Goal: Information Seeking & Learning: Learn about a topic

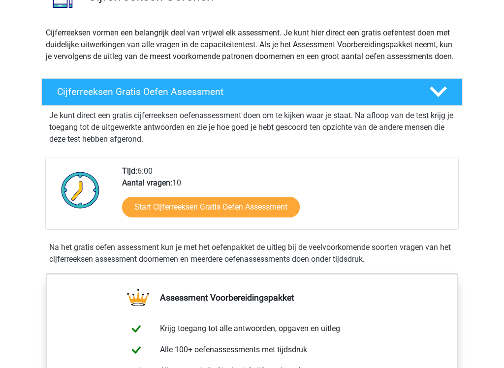
scroll to position [94, 0]
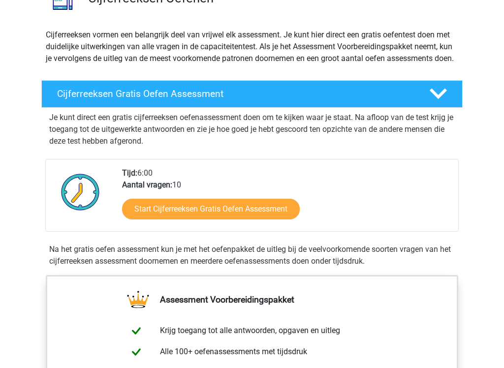
click at [222, 220] on link "Start Cijferreeksen Gratis Oefen Assessment" at bounding box center [211, 209] width 178 height 21
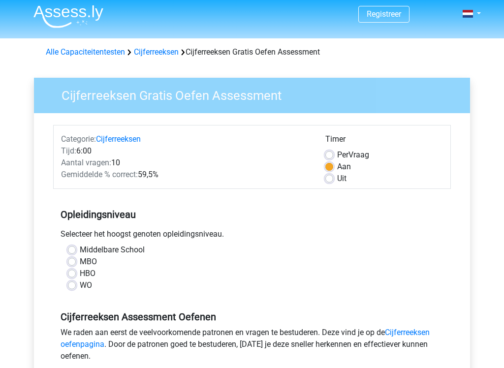
scroll to position [3, 0]
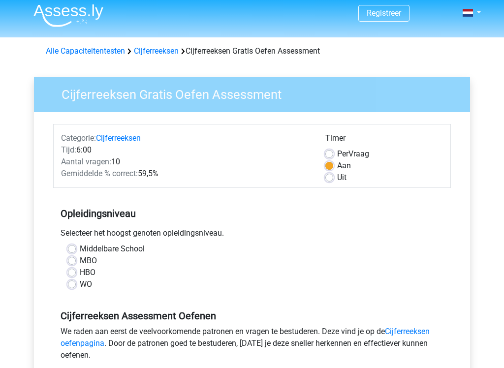
click at [80, 259] on label "MBO" at bounding box center [88, 261] width 17 height 12
click at [75, 259] on input "MBO" at bounding box center [72, 260] width 8 height 10
radio input "true"
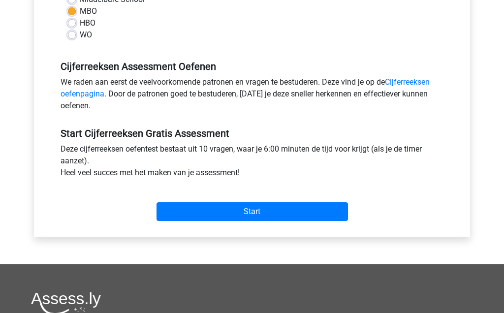
scroll to position [251, 0]
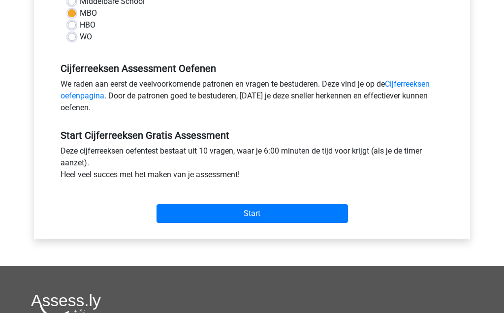
click at [251, 212] on input "Start" at bounding box center [252, 213] width 191 height 19
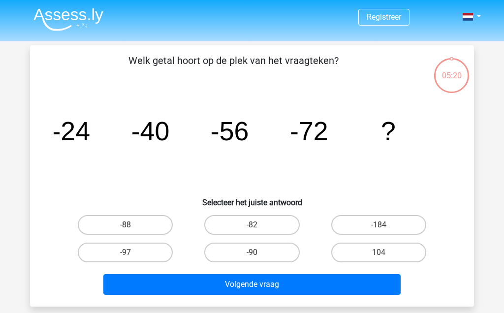
click at [130, 228] on input "-88" at bounding box center [128, 228] width 6 height 6
radio input "true"
click at [217, 282] on button "Volgende vraag" at bounding box center [252, 284] width 298 height 21
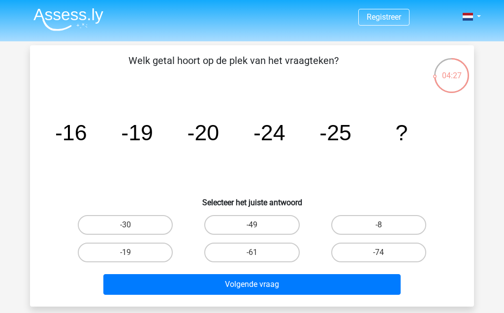
click at [143, 223] on label "-30" at bounding box center [125, 225] width 95 height 20
click at [132, 225] on input "-30" at bounding box center [128, 228] width 6 height 6
radio input "true"
click at [279, 288] on button "Volgende vraag" at bounding box center [252, 284] width 298 height 21
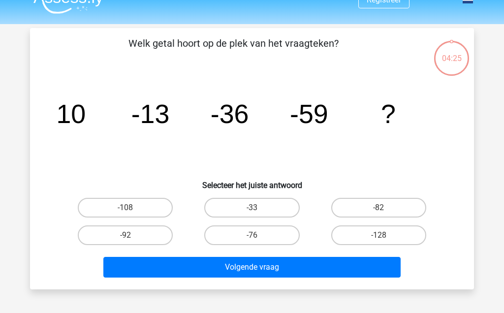
scroll to position [45, 0]
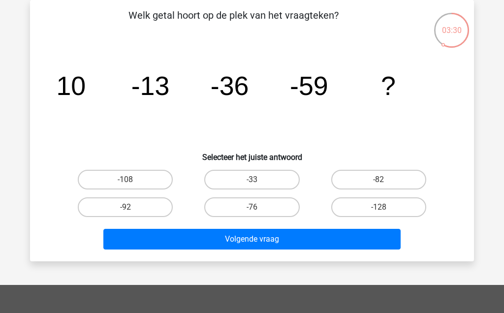
click at [388, 187] on label "-82" at bounding box center [378, 180] width 95 height 20
click at [385, 186] on input "-82" at bounding box center [381, 183] width 6 height 6
radio input "true"
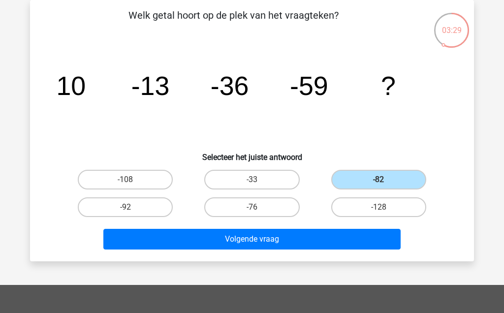
click at [302, 238] on button "Volgende vraag" at bounding box center [252, 239] width 298 height 21
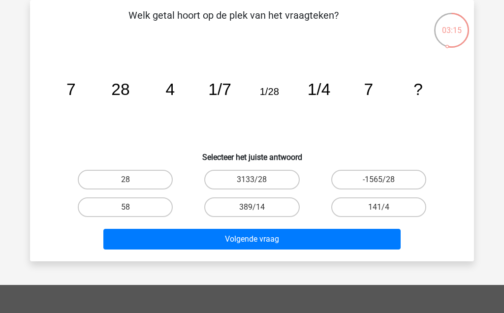
click at [387, 204] on label "141/4" at bounding box center [378, 207] width 95 height 20
click at [385, 207] on input "141/4" at bounding box center [381, 210] width 6 height 6
radio input "true"
click at [356, 237] on button "Volgende vraag" at bounding box center [252, 239] width 298 height 21
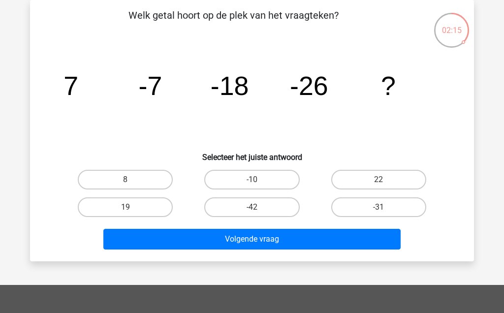
click at [392, 203] on label "-31" at bounding box center [378, 207] width 95 height 20
click at [385, 207] on input "-31" at bounding box center [381, 210] width 6 height 6
radio input "true"
click at [338, 239] on button "Volgende vraag" at bounding box center [252, 239] width 298 height 21
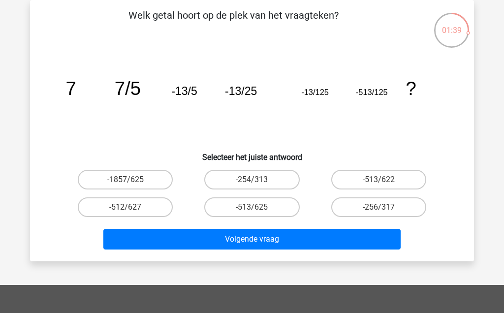
click at [288, 208] on label "-513/625" at bounding box center [251, 207] width 95 height 20
click at [258, 208] on input "-513/625" at bounding box center [255, 210] width 6 height 6
radio input "true"
click at [299, 239] on button "Volgende vraag" at bounding box center [252, 239] width 298 height 21
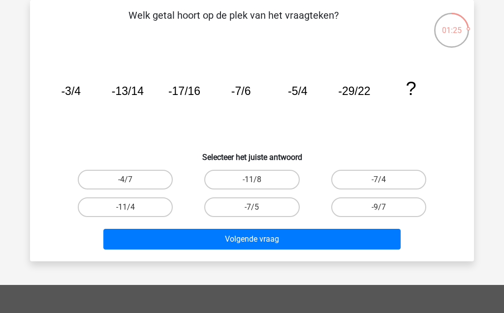
click at [286, 175] on label "-11/8" at bounding box center [251, 180] width 95 height 20
click at [258, 180] on input "-11/8" at bounding box center [255, 183] width 6 height 6
radio input "true"
click at [282, 245] on button "Volgende vraag" at bounding box center [252, 239] width 298 height 21
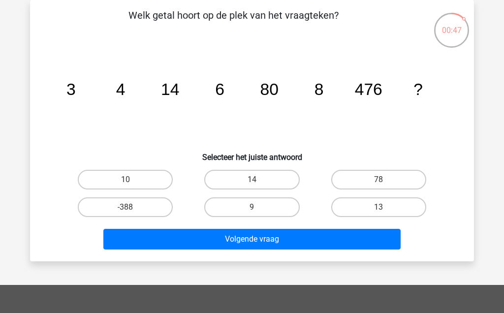
click at [127, 177] on label "10" at bounding box center [125, 180] width 95 height 20
click at [127, 180] on input "10" at bounding box center [128, 183] width 6 height 6
radio input "true"
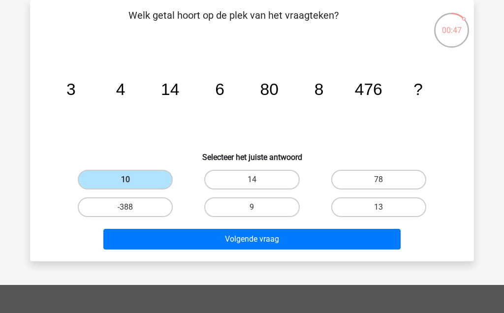
click at [245, 240] on button "Volgende vraag" at bounding box center [252, 239] width 298 height 21
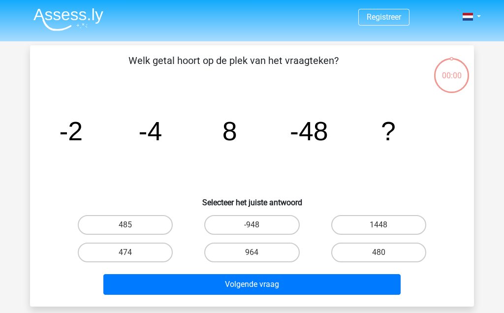
scroll to position [45, 0]
